Goal: Information Seeking & Learning: Find specific fact

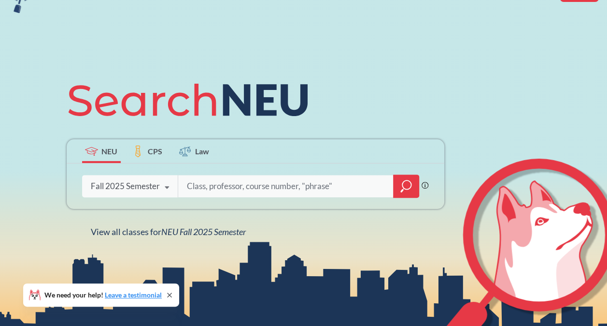
scroll to position [66, 0]
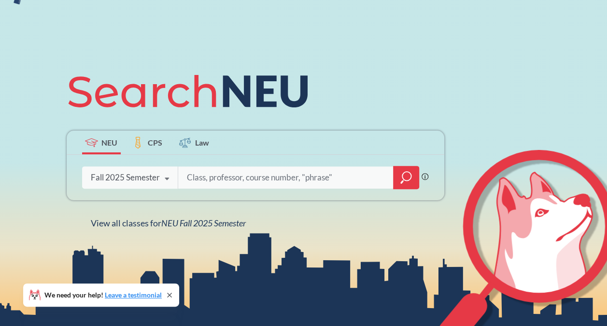
click at [209, 177] on input "search" at bounding box center [285, 177] width 201 height 20
type input "[PERSON_NAME]"
click at [410, 178] on icon "magnifying glass" at bounding box center [406, 178] width 12 height 14
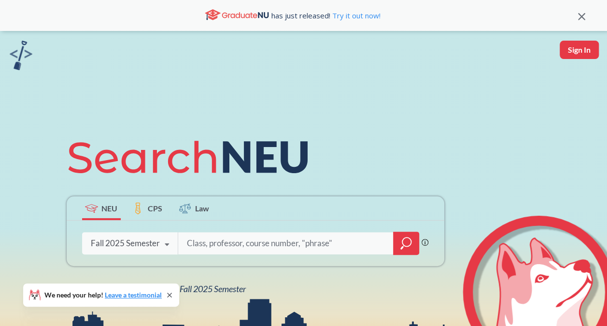
click at [215, 250] on input "search" at bounding box center [285, 243] width 201 height 20
type input "cs5004"
click at [408, 242] on icon "magnifying glass" at bounding box center [406, 243] width 12 height 14
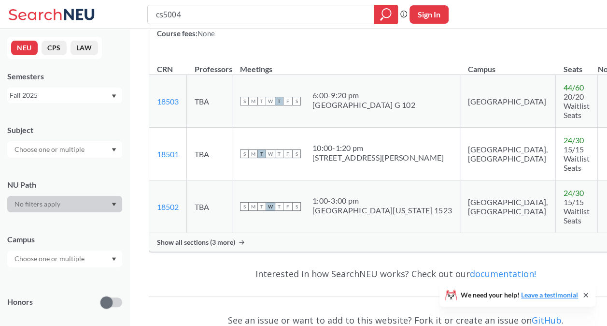
scroll to position [168, 0]
click at [229, 237] on span "Show all sections (3 more)" at bounding box center [196, 241] width 78 height 9
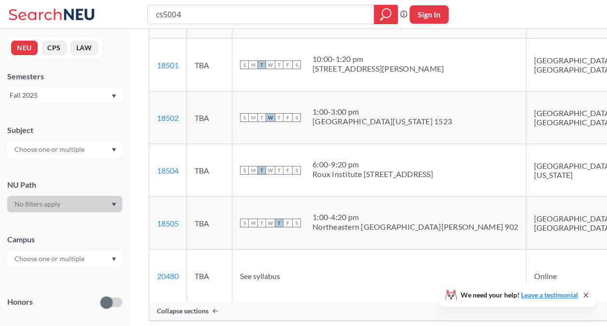
scroll to position [245, 0]
drag, startPoint x: 311, startPoint y: 196, endPoint x: 399, endPoint y: 195, distance: 87.4
click at [399, 182] on div "S M T W T F S 6:00 - 9:20 pm Roux Institute [STREET_ADDRESS]" at bounding box center [379, 170] width 278 height 21
drag, startPoint x: 399, startPoint y: 195, endPoint x: 419, endPoint y: 198, distance: 21.0
click at [419, 180] on div "Roux Institute [STREET_ADDRESS]" at bounding box center [373, 175] width 121 height 10
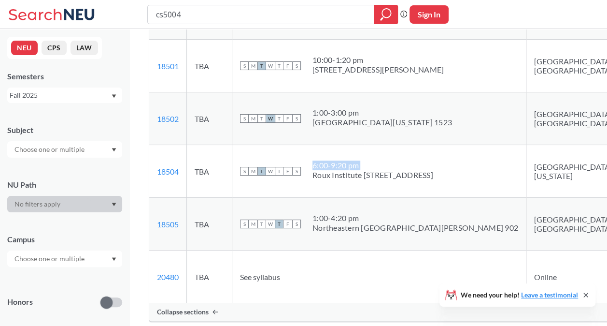
drag, startPoint x: 312, startPoint y: 194, endPoint x: 421, endPoint y: 199, distance: 108.8
click at [421, 198] on td "S M T W T F S 6:00 - 9:20 pm Roux Institute [STREET_ADDRESS]" at bounding box center [379, 171] width 294 height 53
copy div "6:00 - 9:20 pm"
click at [393, 145] on td "S M T W T F S 1:00 - 3:00 pm [GEOGRAPHIC_DATA][US_STATE] 1523" at bounding box center [379, 118] width 294 height 53
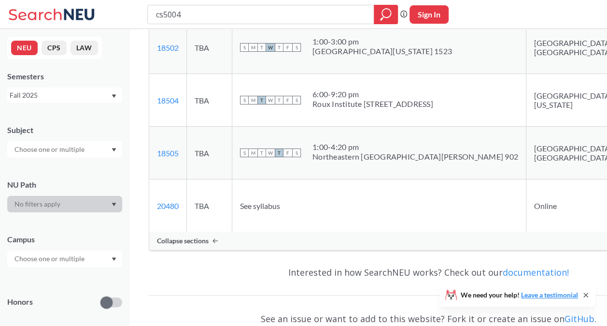
scroll to position [316, 0]
